Goal: Task Accomplishment & Management: Use online tool/utility

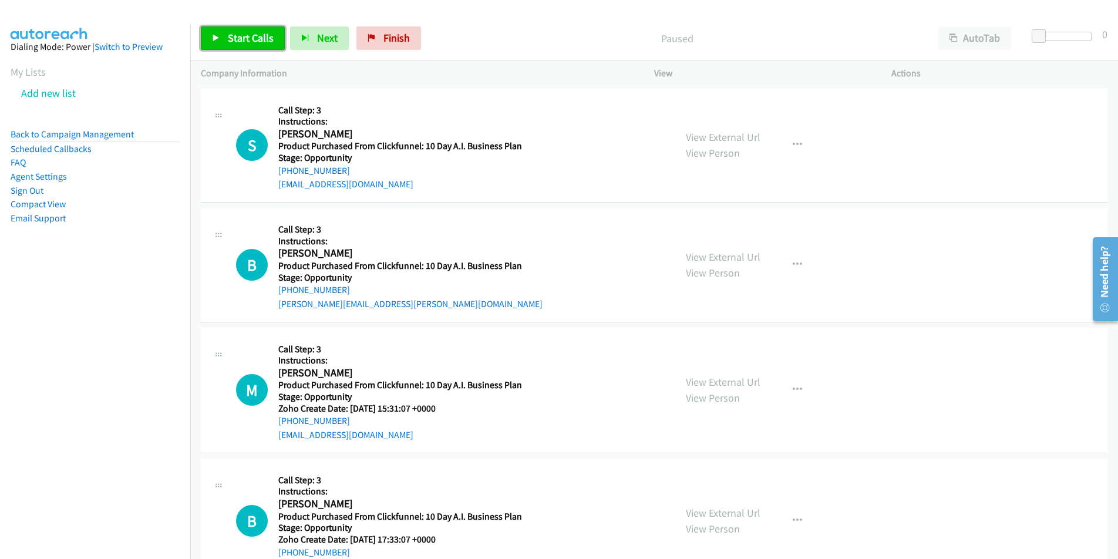
click at [242, 36] on span "Start Calls" at bounding box center [251, 38] width 46 height 14
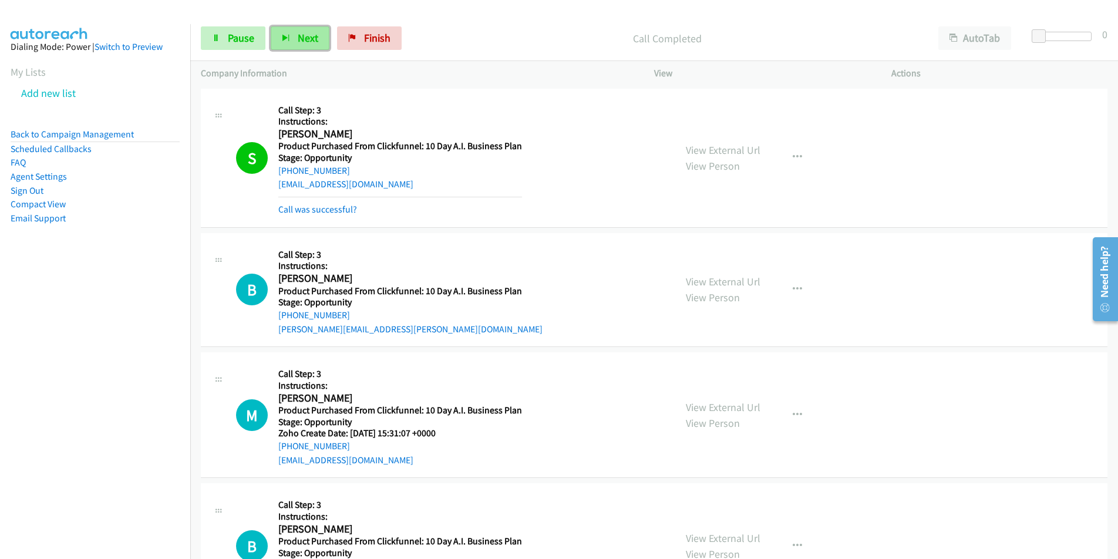
click at [289, 36] on icon "button" at bounding box center [286, 39] width 8 height 8
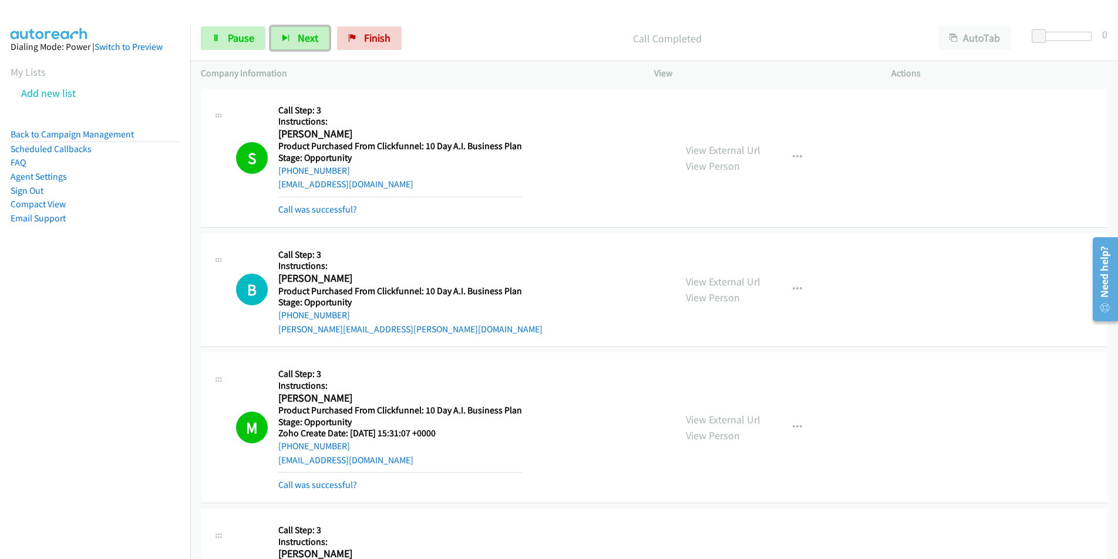
scroll to position [406, 0]
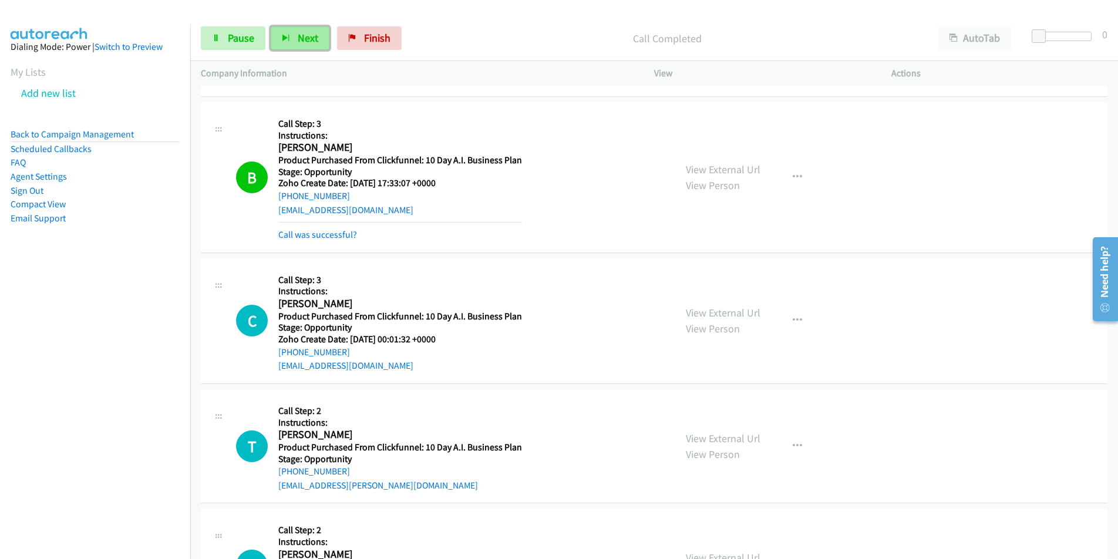
click at [307, 35] on span "Next" at bounding box center [308, 38] width 21 height 14
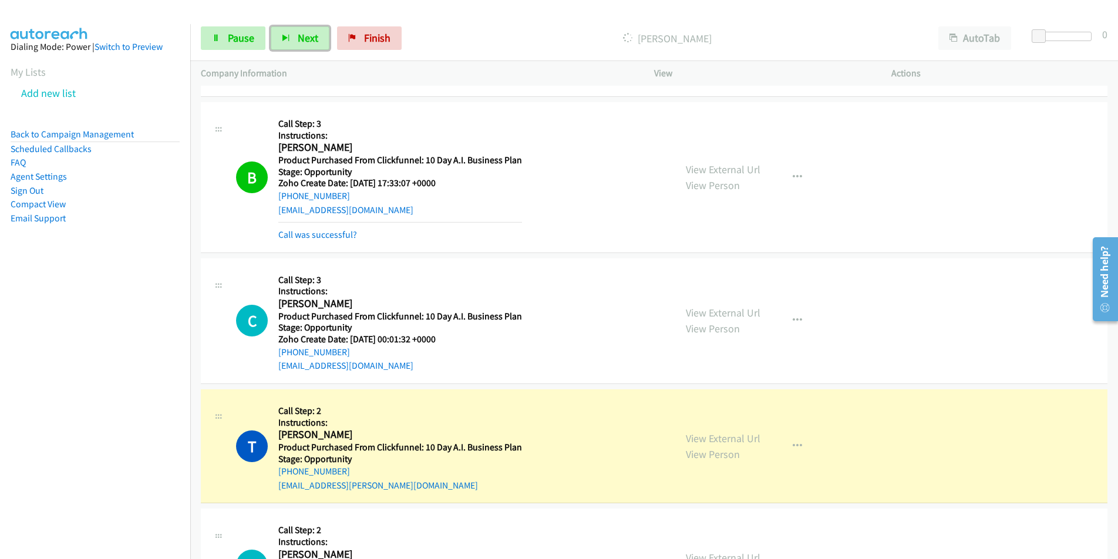
scroll to position [813, 0]
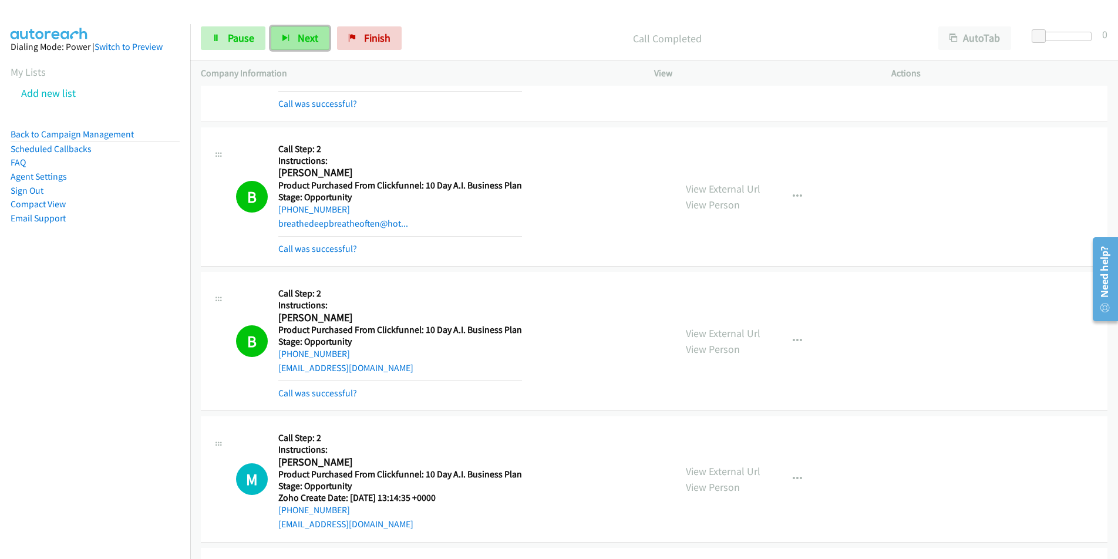
click at [293, 33] on button "Next" at bounding box center [300, 37] width 59 height 23
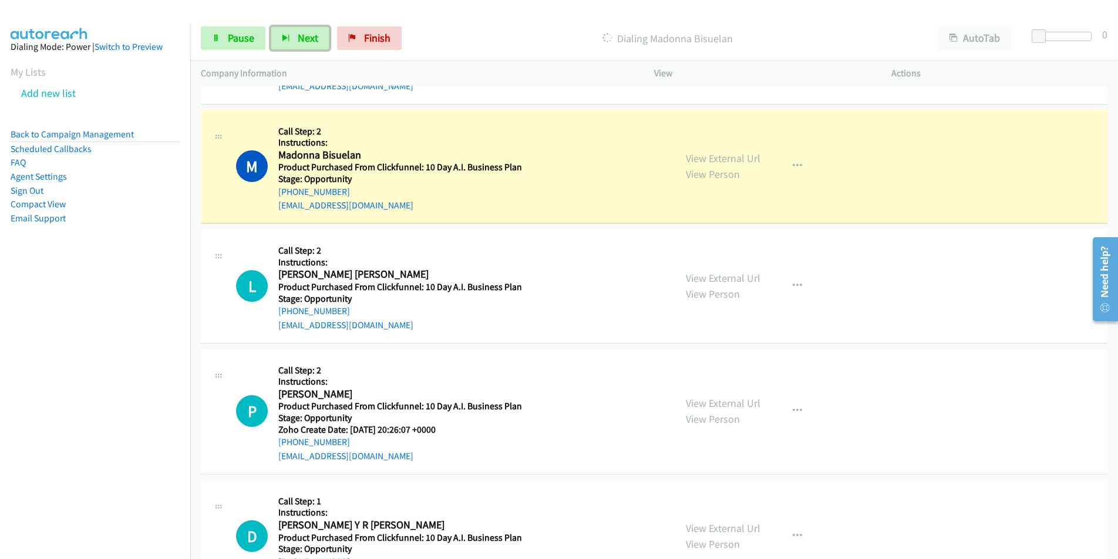
scroll to position [1252, 0]
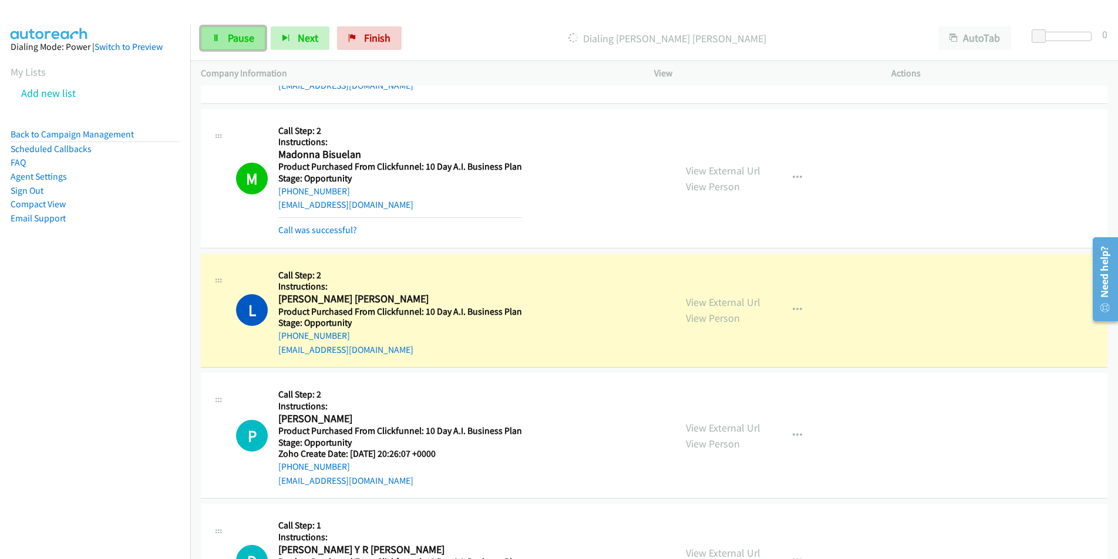
click at [240, 41] on span "Pause" at bounding box center [241, 38] width 26 height 14
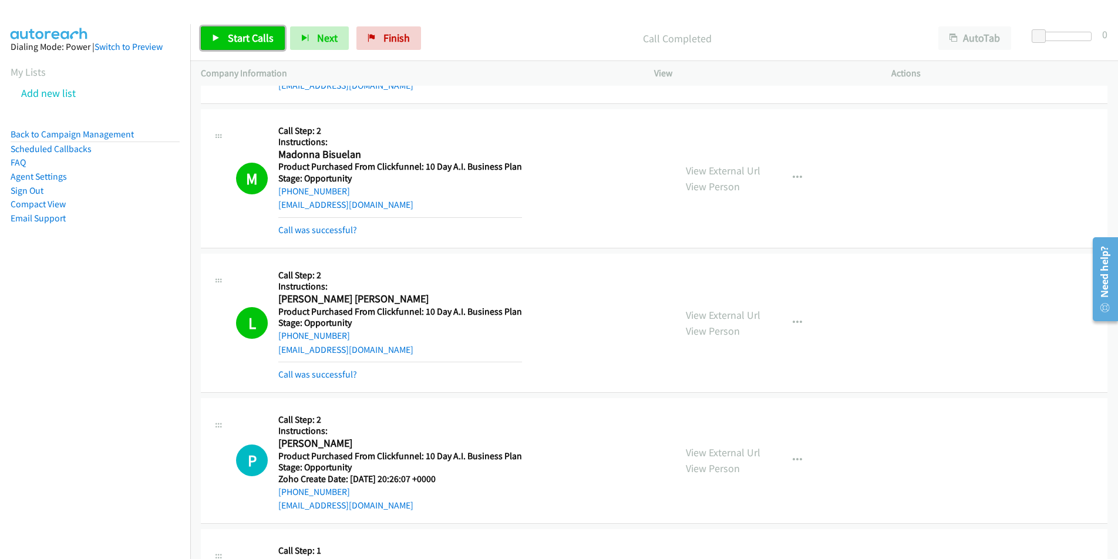
click at [257, 45] on link "Start Calls" at bounding box center [243, 37] width 84 height 23
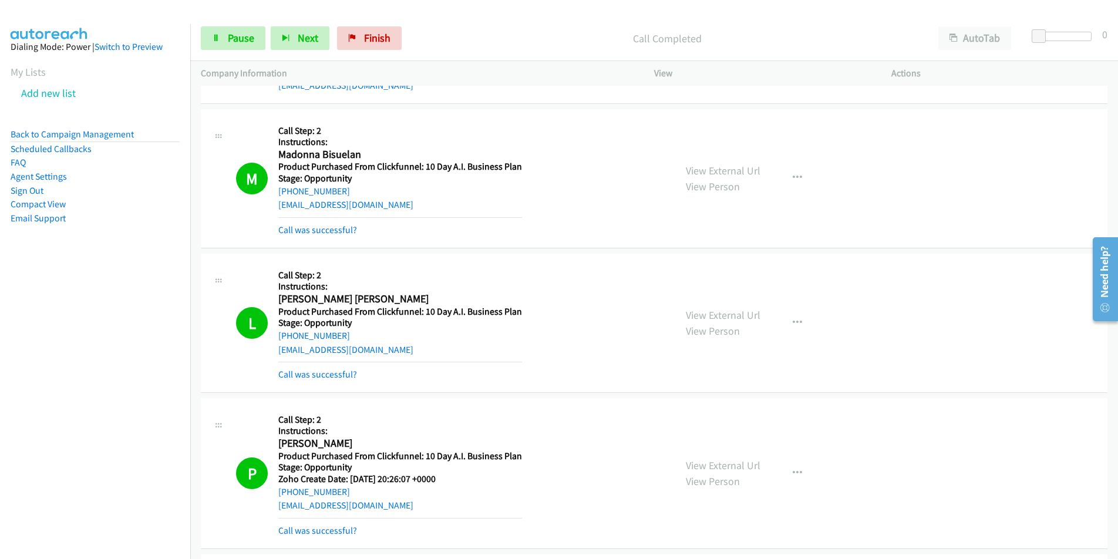
scroll to position [1658, 0]
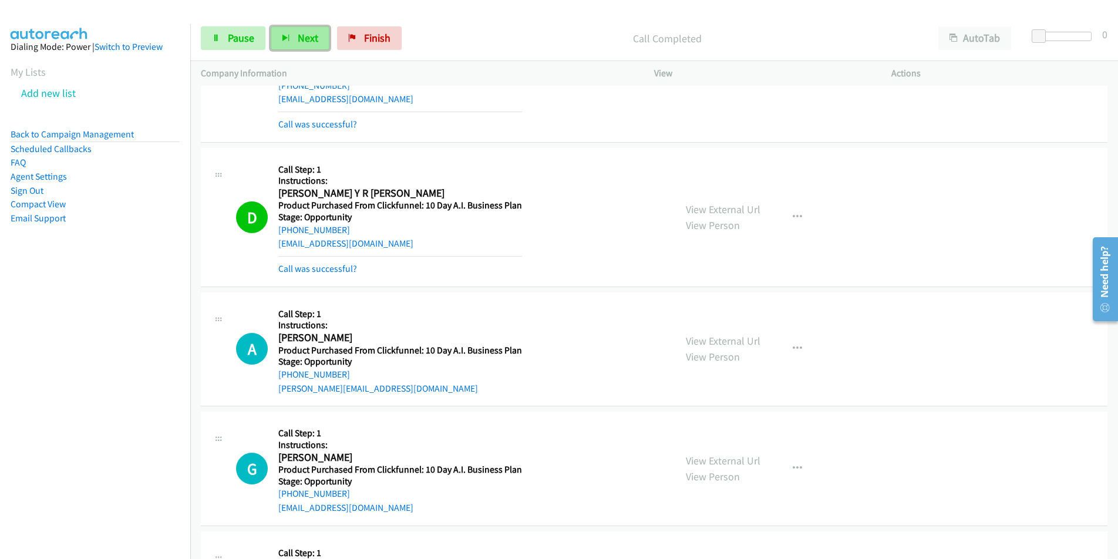
click at [308, 38] on span "Next" at bounding box center [308, 38] width 21 height 14
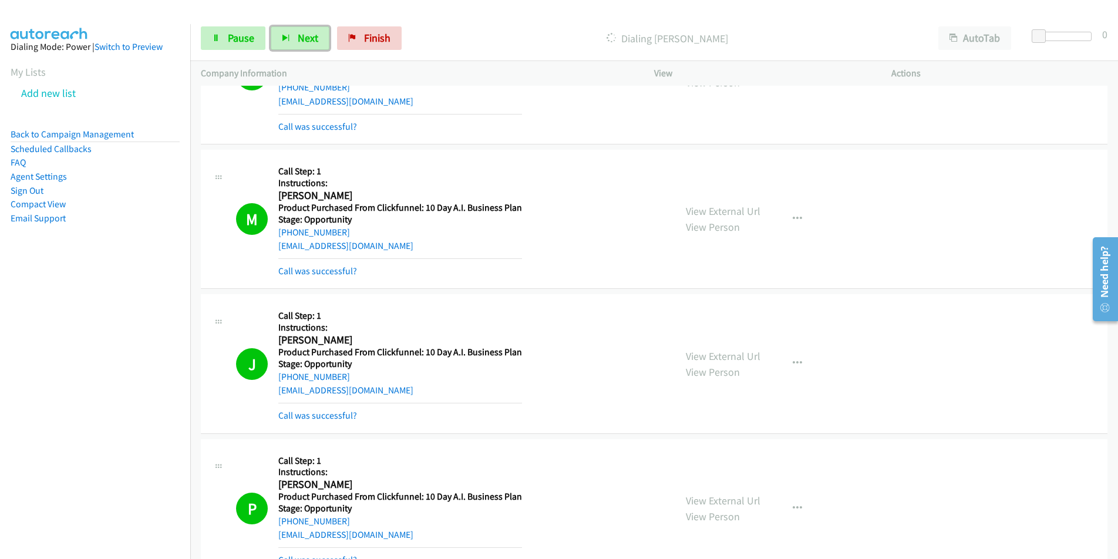
scroll to position [2471, 0]
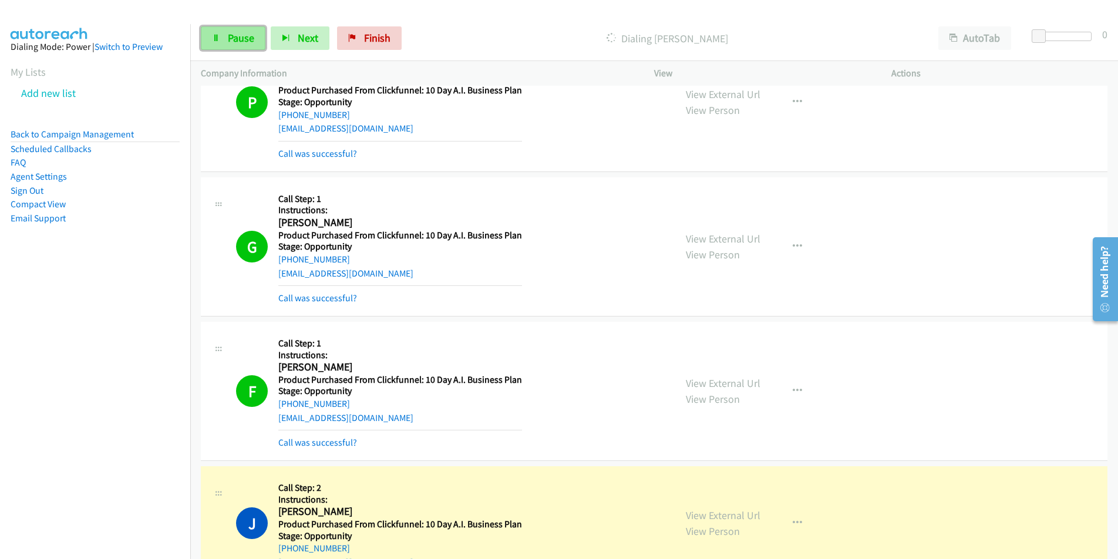
click at [221, 28] on link "Pause" at bounding box center [233, 37] width 65 height 23
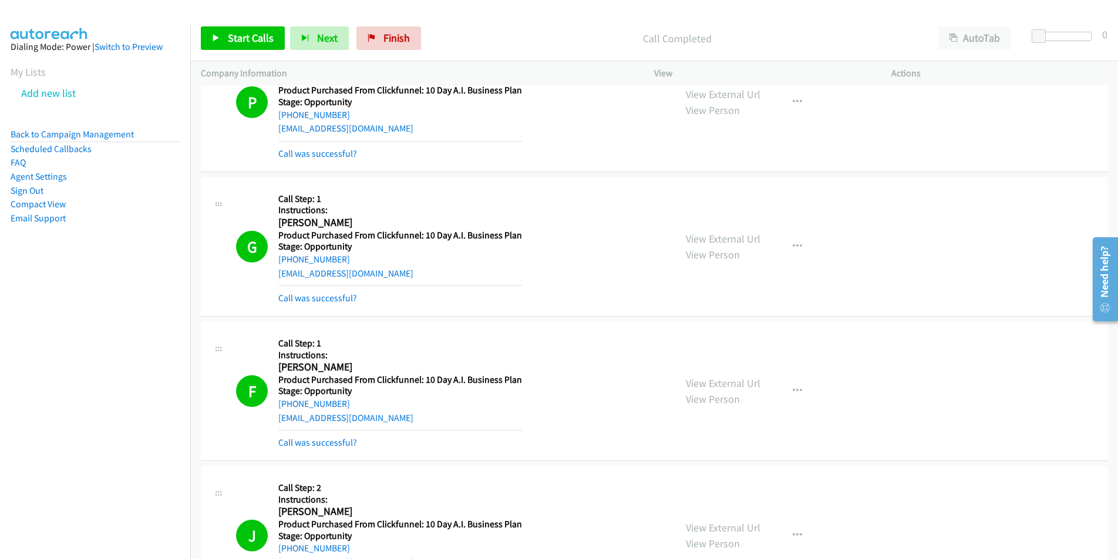
click at [388, 421] on div "angelpixcie@gmail.com" at bounding box center [400, 418] width 244 height 14
click at [274, 419] on div "F Callback Scheduled Call Step: 1 Instructions: Fay Shaw America/Edmonton Produ…" at bounding box center [450, 390] width 429 height 117
copy link "angelpixcie@gmail.com"
click at [294, 442] on link "Call was successful?" at bounding box center [317, 442] width 79 height 11
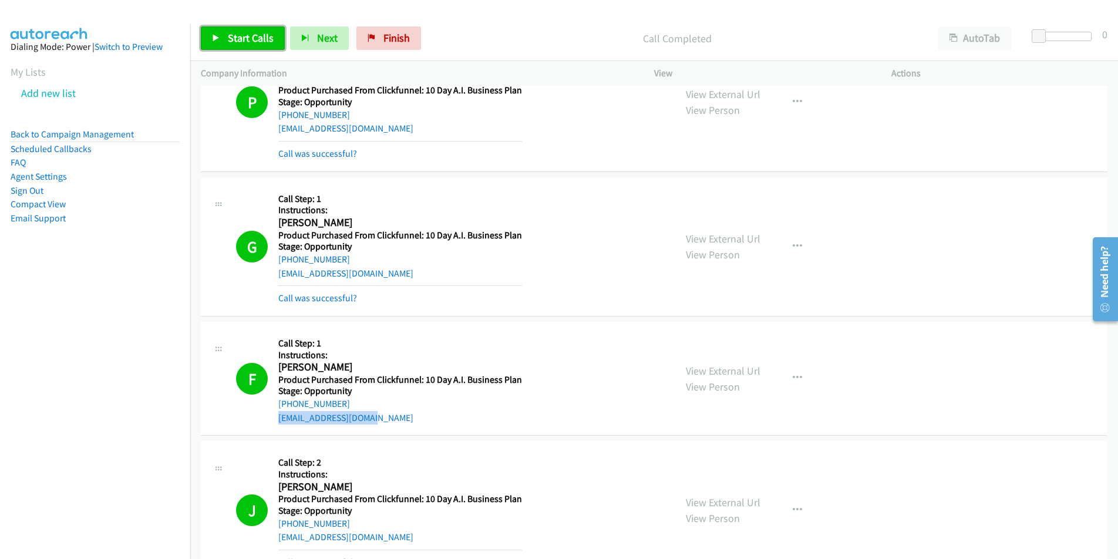
click at [263, 48] on link "Start Calls" at bounding box center [243, 37] width 84 height 23
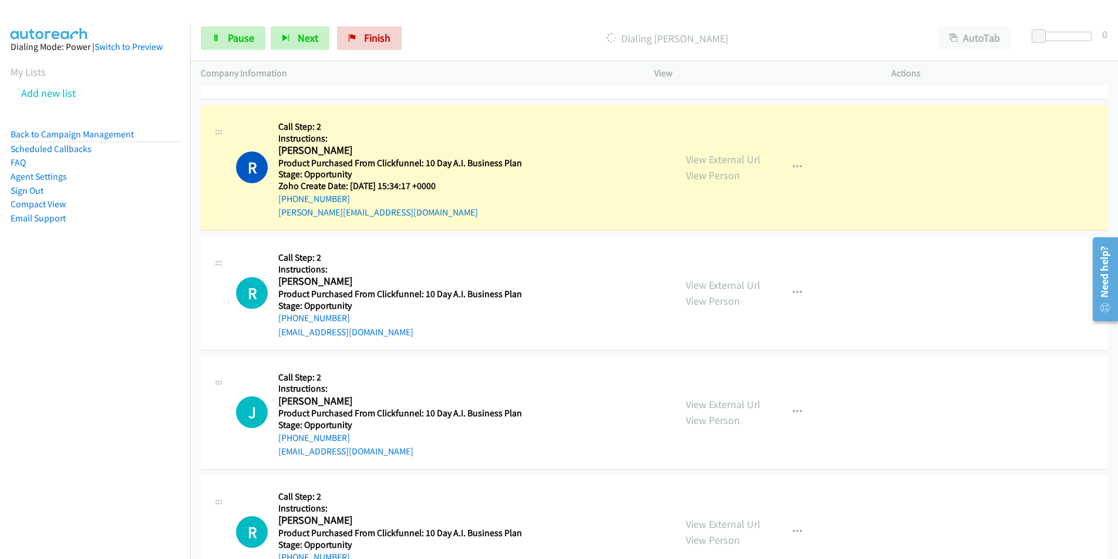
scroll to position [3386, 0]
click at [226, 39] on link "Pause" at bounding box center [233, 37] width 65 height 23
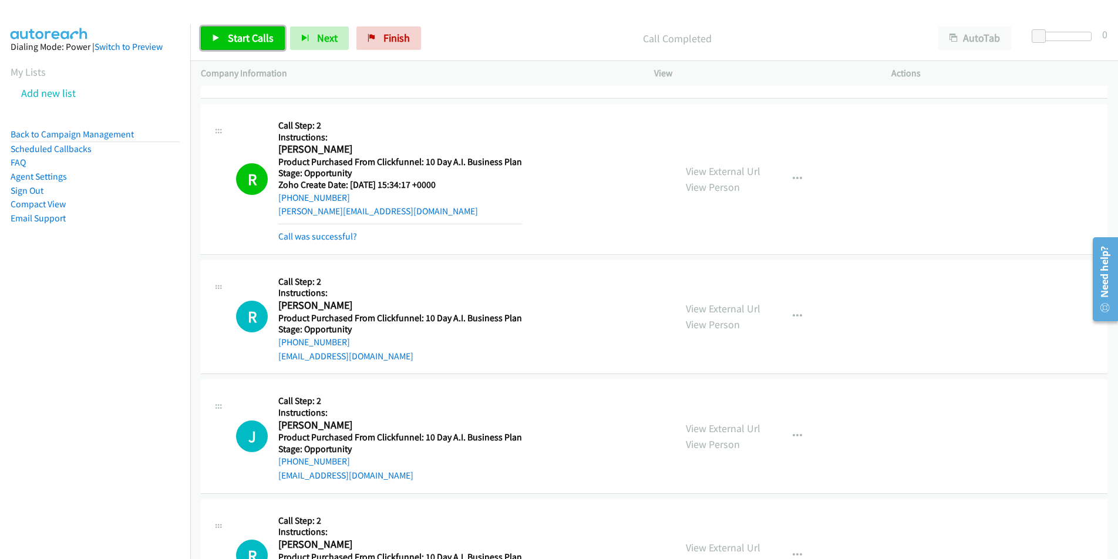
click at [260, 43] on span "Start Calls" at bounding box center [251, 38] width 46 height 14
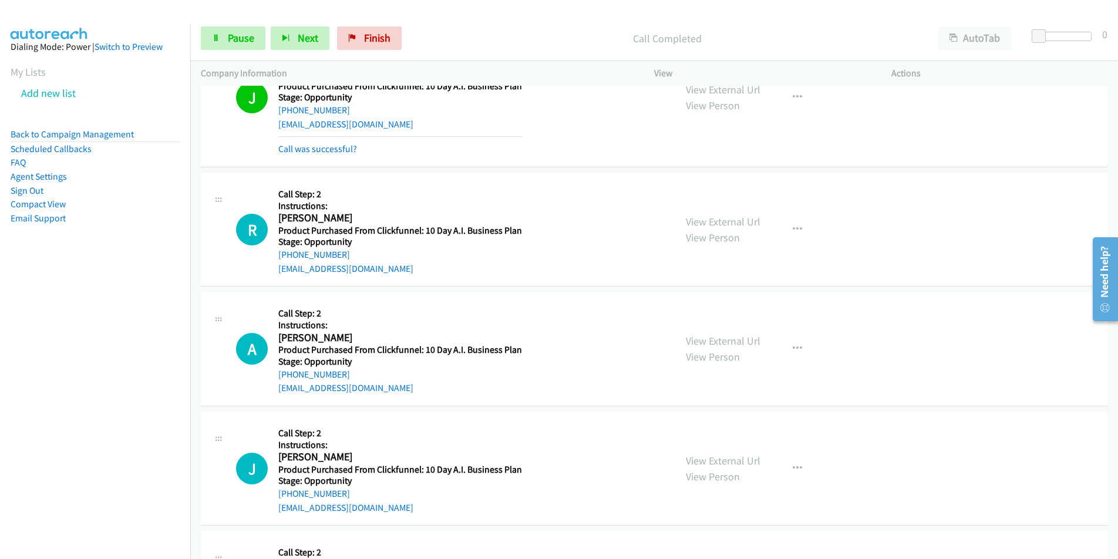
scroll to position [3770, 0]
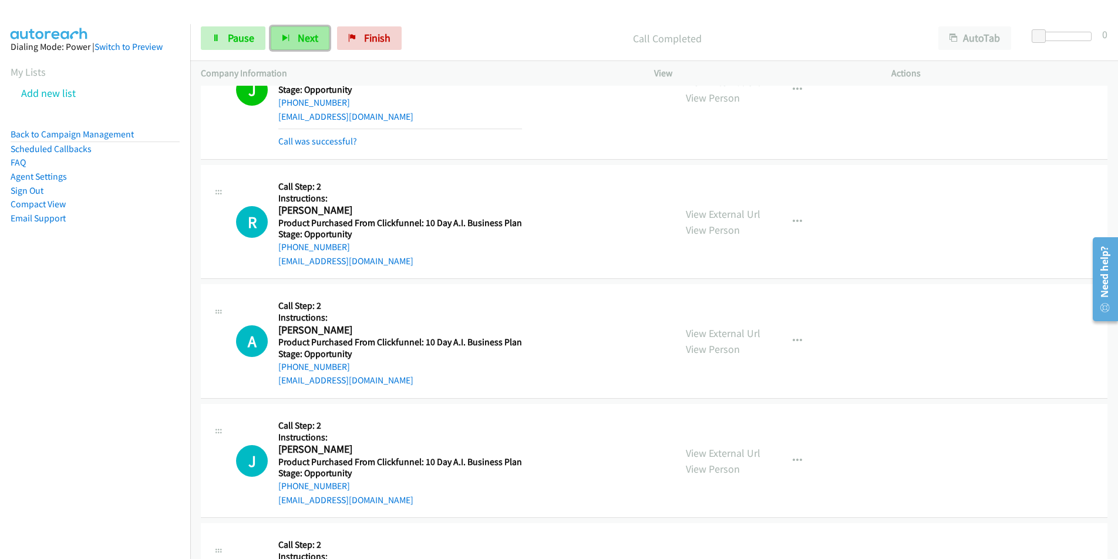
click at [304, 33] on span "Next" at bounding box center [308, 38] width 21 height 14
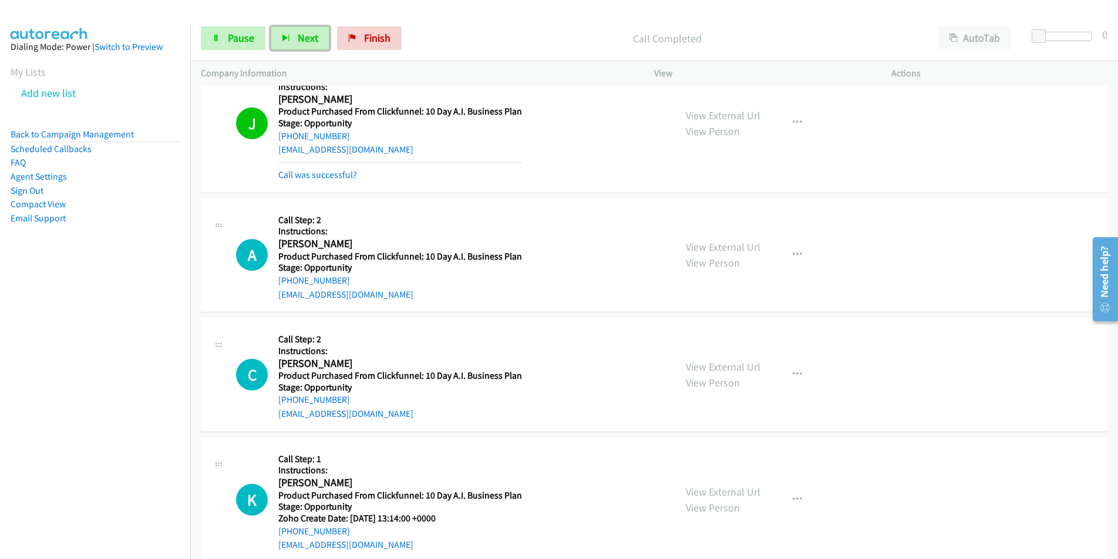
scroll to position [4146, 0]
click at [312, 41] on span "Next" at bounding box center [308, 38] width 21 height 14
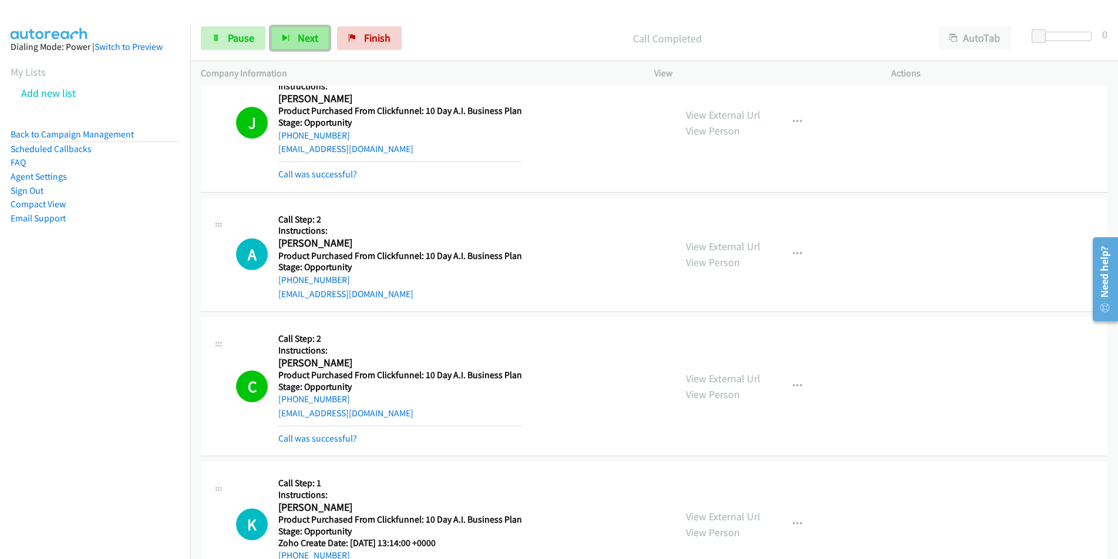
click at [295, 33] on button "Next" at bounding box center [300, 37] width 59 height 23
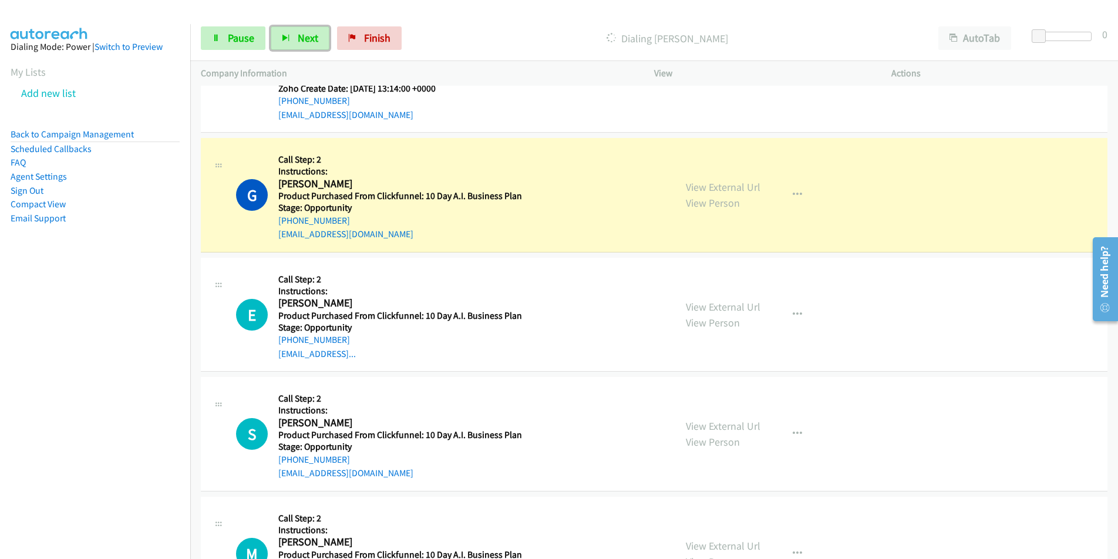
scroll to position [4616, 0]
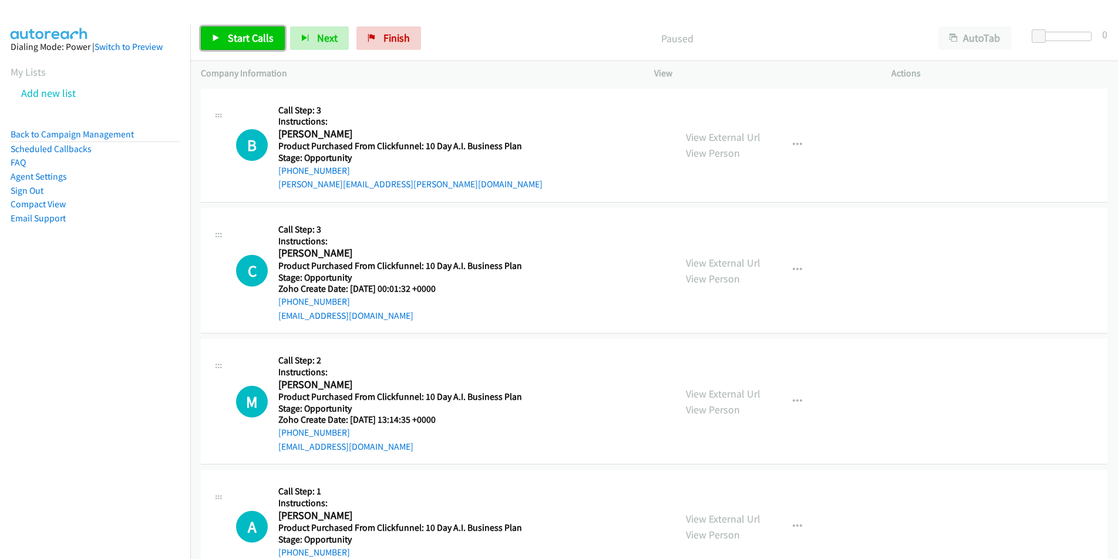
click at [261, 34] on span "Start Calls" at bounding box center [251, 38] width 46 height 14
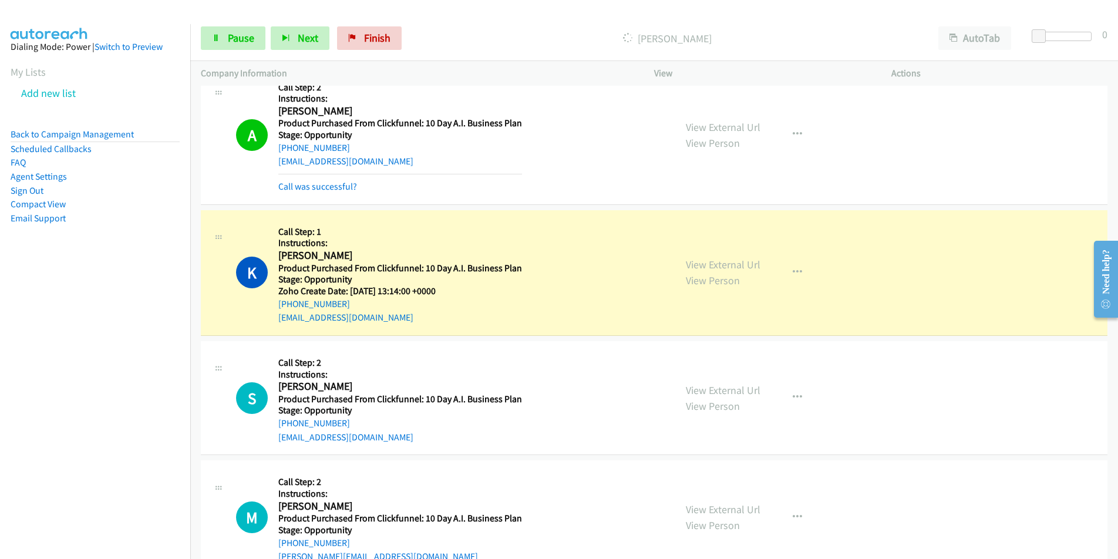
scroll to position [782, 0]
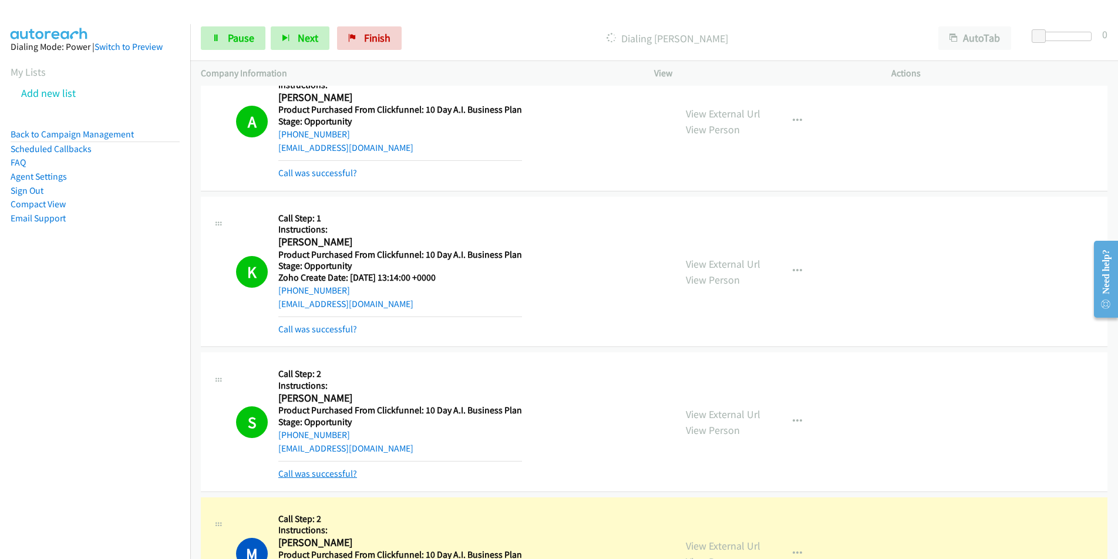
click at [344, 475] on link "Call was successful?" at bounding box center [317, 473] width 79 height 11
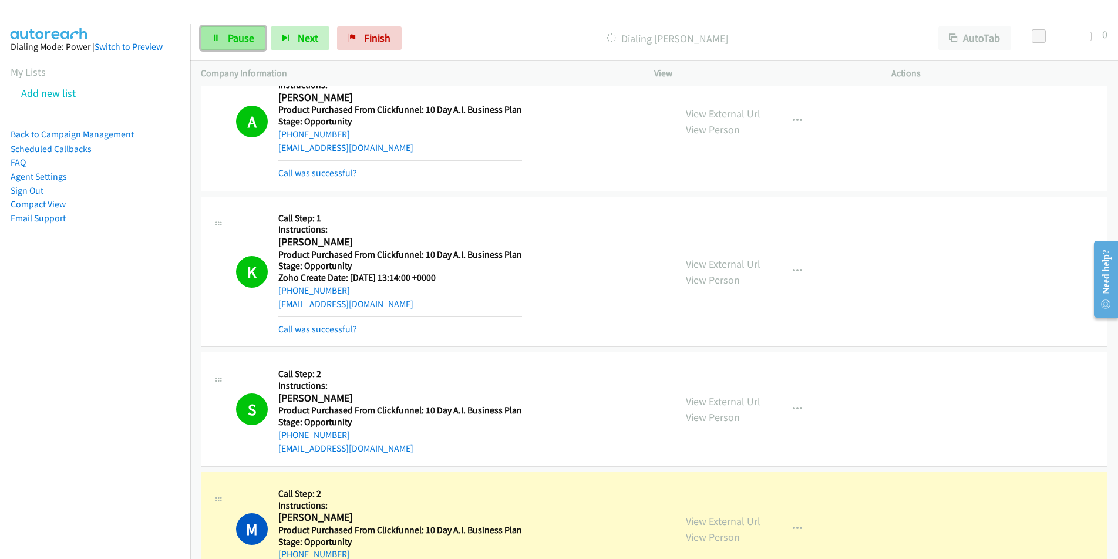
click at [237, 35] on span "Pause" at bounding box center [241, 38] width 26 height 14
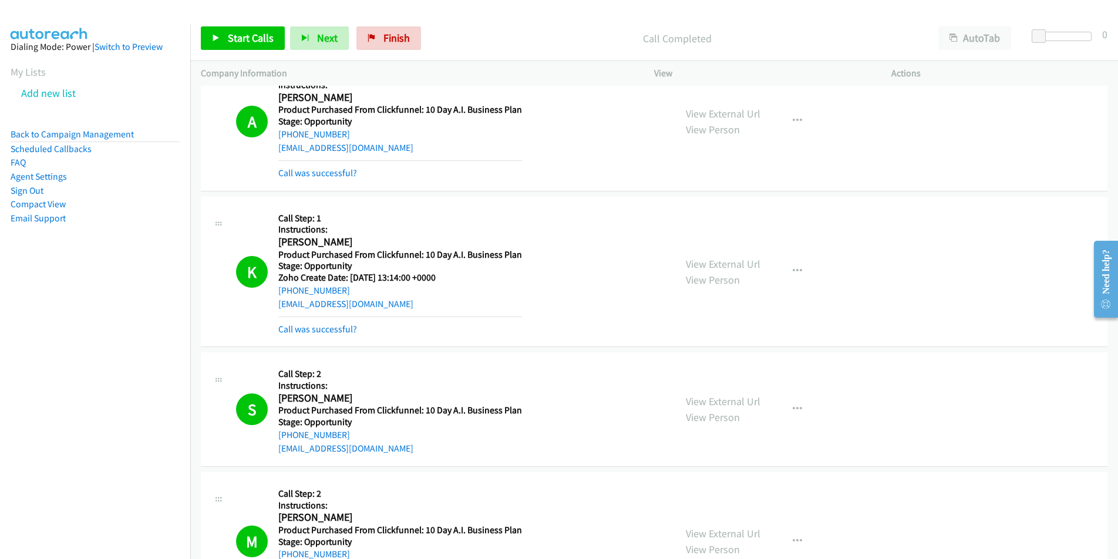
click at [388, 450] on div "[EMAIL_ADDRESS][DOMAIN_NAME]" at bounding box center [400, 449] width 244 height 14
click at [260, 460] on div "S Callback Scheduled Call Step: 2 Instructions: [PERSON_NAME] America/[GEOGRAPH…" at bounding box center [654, 409] width 907 height 115
copy link "[EMAIL_ADDRESS][DOMAIN_NAME]"
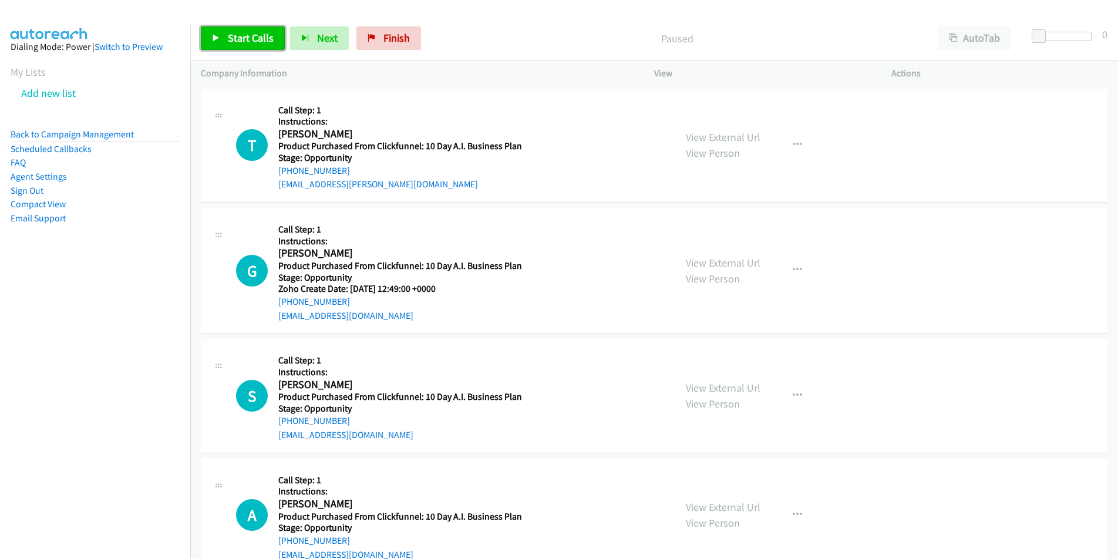
click at [241, 31] on span "Start Calls" at bounding box center [251, 38] width 46 height 14
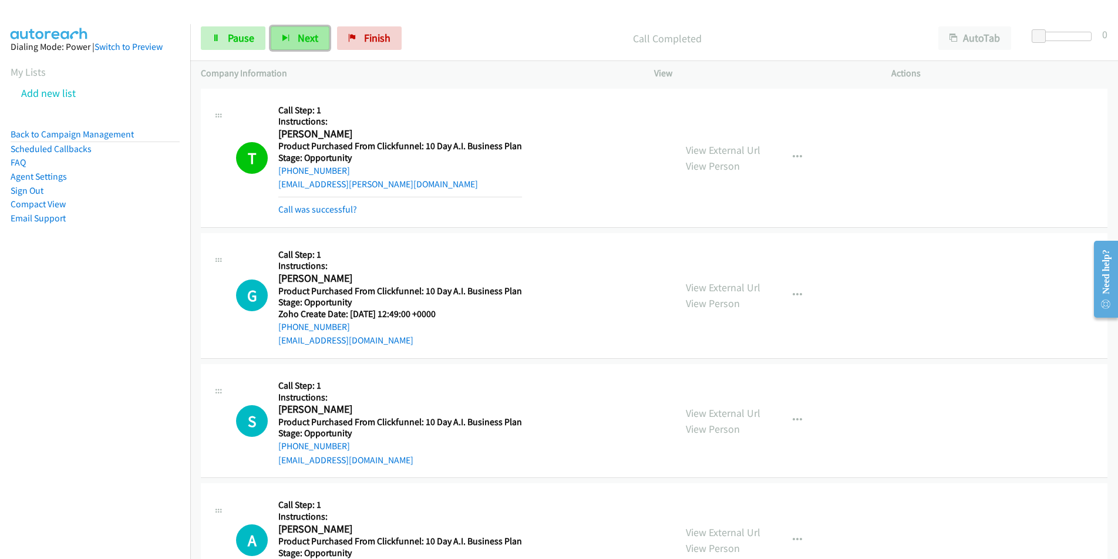
click at [282, 42] on icon "button" at bounding box center [286, 39] width 8 height 8
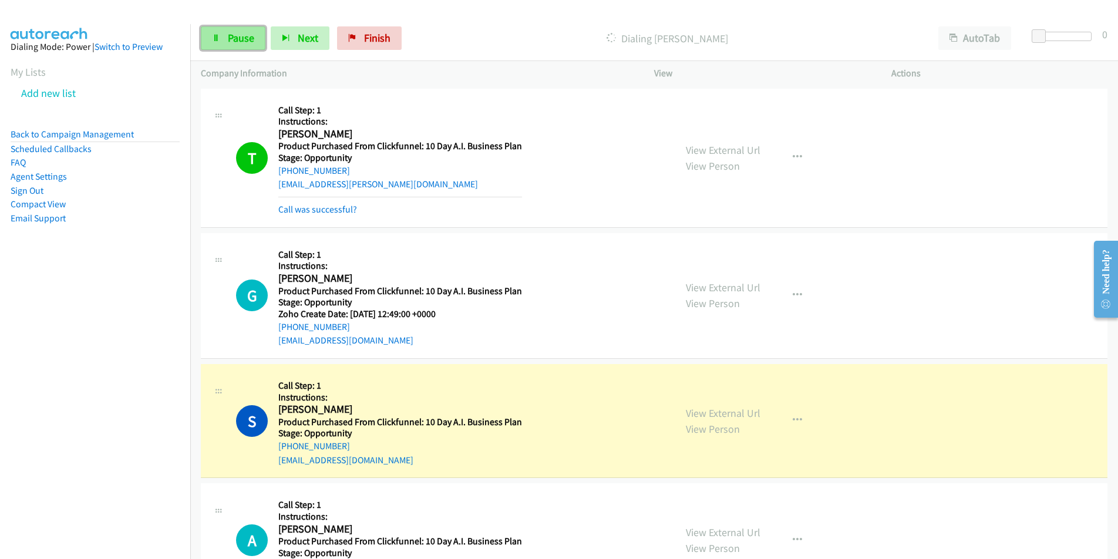
click at [244, 33] on span "Pause" at bounding box center [241, 38] width 26 height 14
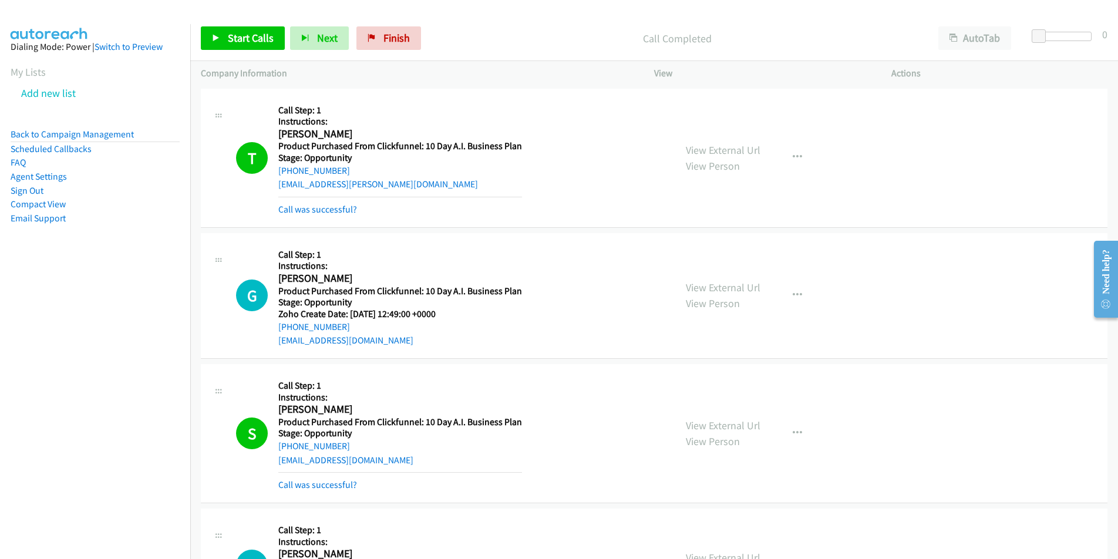
click at [398, 460] on div "[EMAIL_ADDRESS][DOMAIN_NAME]" at bounding box center [400, 460] width 244 height 14
click at [272, 464] on div "S Callback Scheduled Call Step: 1 Instructions: Shaina Laub America/Chicago Pro…" at bounding box center [450, 433] width 429 height 117
copy link "[EMAIL_ADDRESS][DOMAIN_NAME]"
click at [334, 483] on link "Call was successful?" at bounding box center [317, 484] width 79 height 11
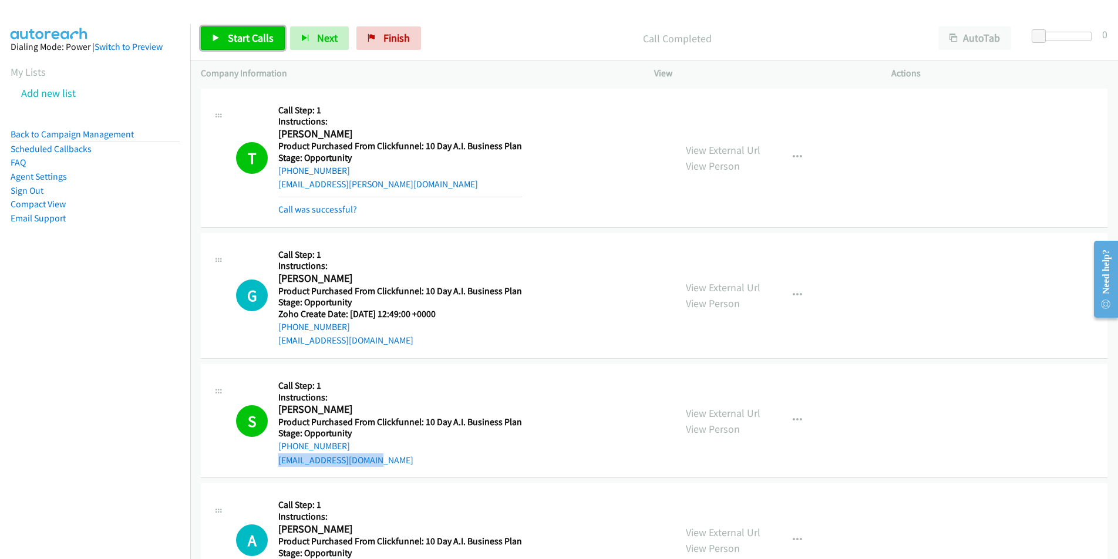
click at [242, 43] on span "Start Calls" at bounding box center [251, 38] width 46 height 14
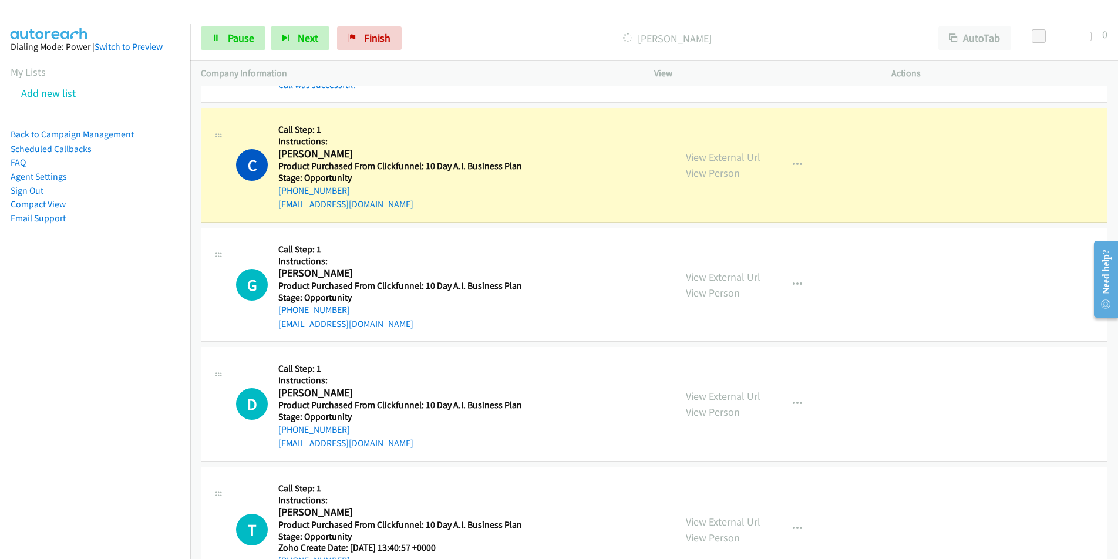
scroll to position [524, 0]
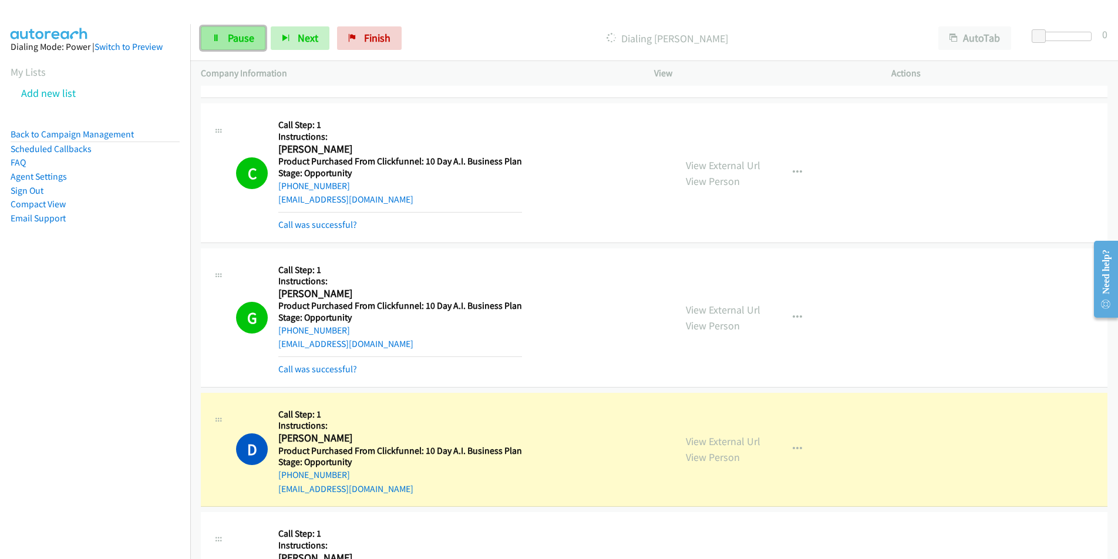
click at [234, 41] on span "Pause" at bounding box center [241, 38] width 26 height 14
